Goal: Task Accomplishment & Management: Manage account settings

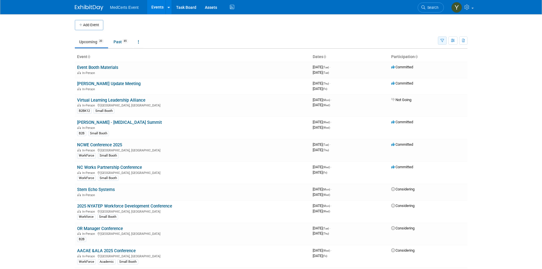
click at [445, 41] on button "button" at bounding box center [442, 40] width 9 height 8
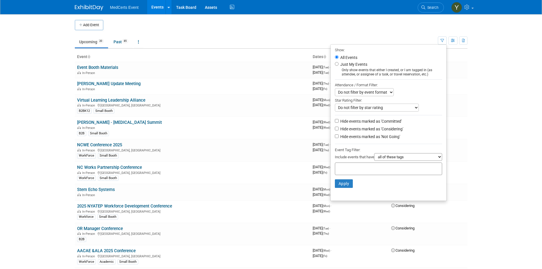
click at [385, 130] on label "Hide events marked as 'Considering'" at bounding box center [371, 129] width 64 height 6
click at [338, 130] on input "Hide events marked as 'Considering'" at bounding box center [337, 129] width 4 height 4
checkbox input "true"
click at [380, 139] on label "Hide events marked as 'Not Going'" at bounding box center [369, 137] width 61 height 6
click at [338, 138] on input "Hide events marked as 'Not Going'" at bounding box center [337, 136] width 4 height 4
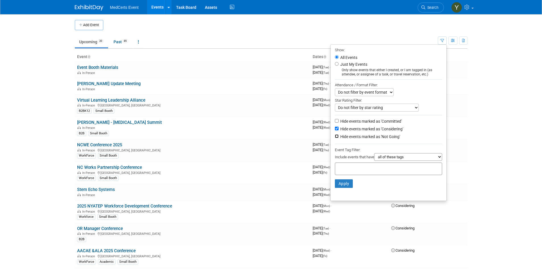
checkbox input "true"
click at [340, 182] on button "Apply" at bounding box center [344, 183] width 18 height 9
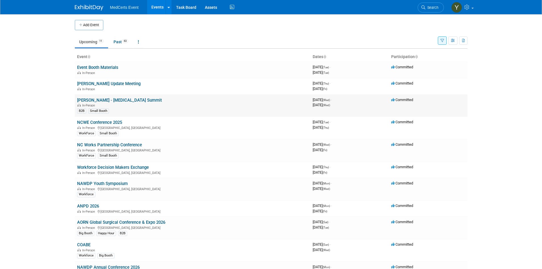
click at [205, 108] on div "B2B Small Booth" at bounding box center [192, 111] width 231 height 6
click at [123, 100] on link "[PERSON_NAME] - [MEDICAL_DATA] Summit" at bounding box center [119, 100] width 85 height 5
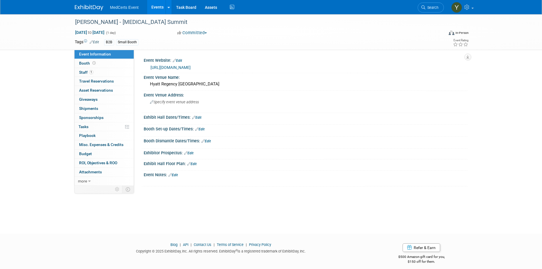
click at [201, 31] on button "Committed" at bounding box center [192, 33] width 34 height 6
click at [201, 55] on link "Not Going" at bounding box center [198, 58] width 45 height 8
click at [96, 152] on link "Budget" at bounding box center [104, 153] width 59 height 9
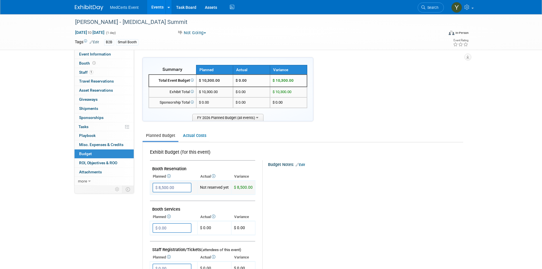
click at [174, 186] on input "$ 8,500.00" at bounding box center [171, 188] width 39 height 10
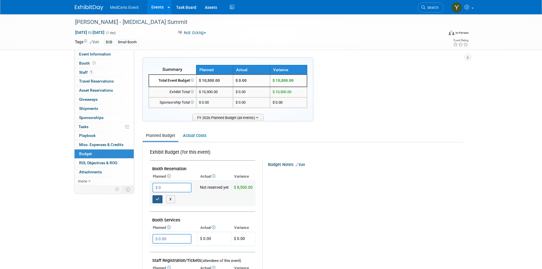
type input "$ 0.00"
click at [156, 199] on icon "button" at bounding box center [158, 199] width 4 height 4
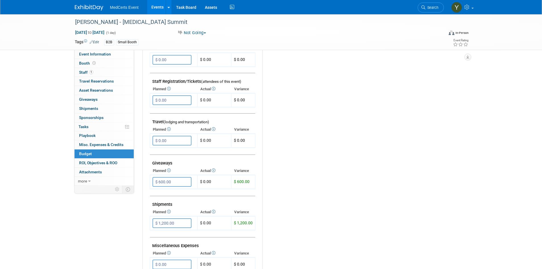
scroll to position [168, 0]
click at [163, 183] on input "$ 600.00" at bounding box center [171, 182] width 39 height 10
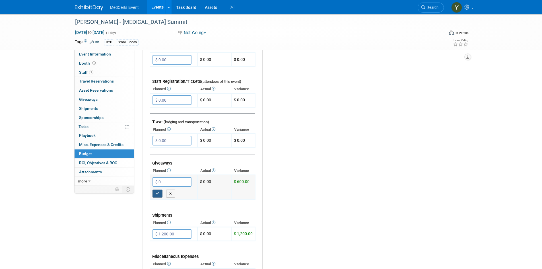
type input "$ 0.00"
click at [159, 193] on icon "button" at bounding box center [158, 193] width 4 height 4
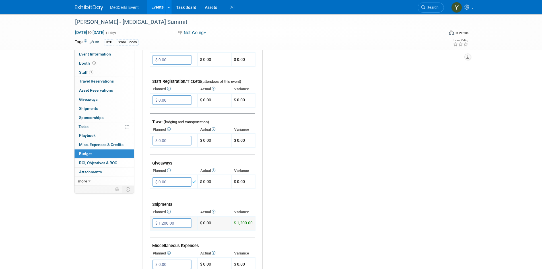
click at [168, 224] on input "$ 1,200.00" at bounding box center [171, 223] width 39 height 10
type input "$ 0.00"
click at [157, 233] on icon "button" at bounding box center [158, 235] width 4 height 4
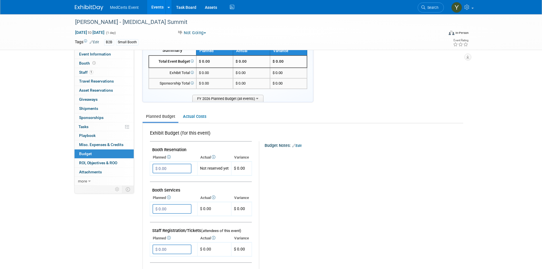
scroll to position [0, 0]
